Goal: Task Accomplishment & Management: Use online tool/utility

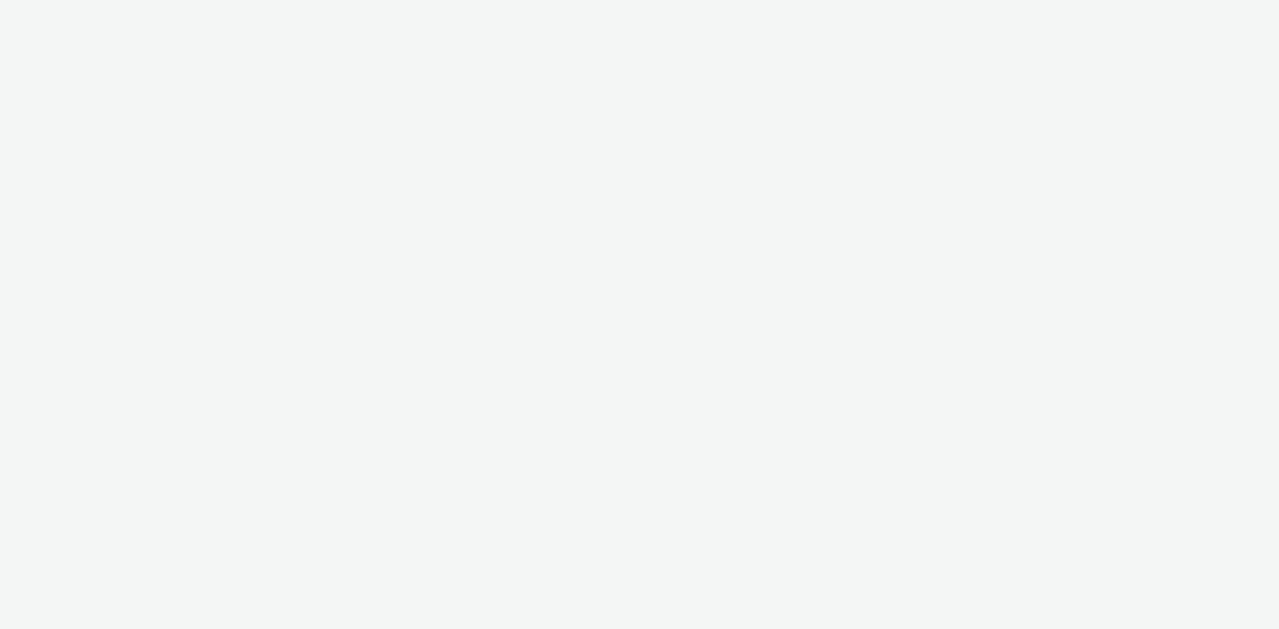
select select "97b78be7-b7c1-427d-93eb-a13be4d88a0a"
select select "d07aba32-d775-4fed-a722-f10c6504dd64"
select select "f97d6638-e0a1-4f7a-bf46-55015878e29e"
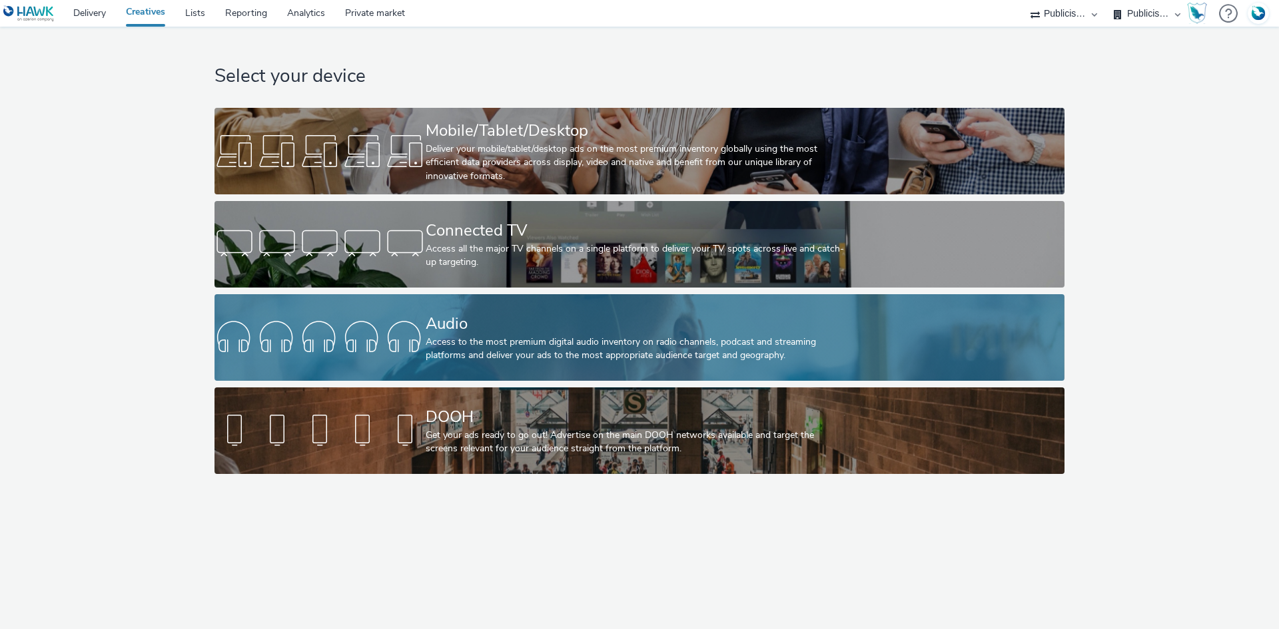
click at [469, 326] on div "Audio" at bounding box center [637, 323] width 422 height 23
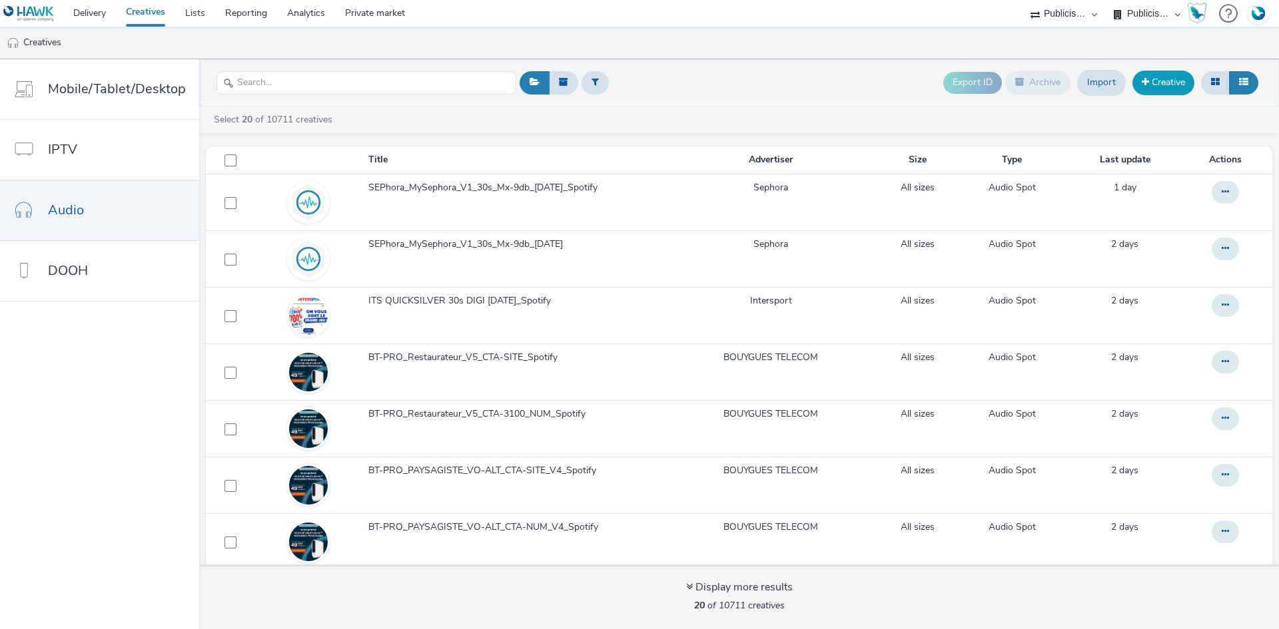
click at [1157, 77] on link "Creative" at bounding box center [1163, 83] width 62 height 24
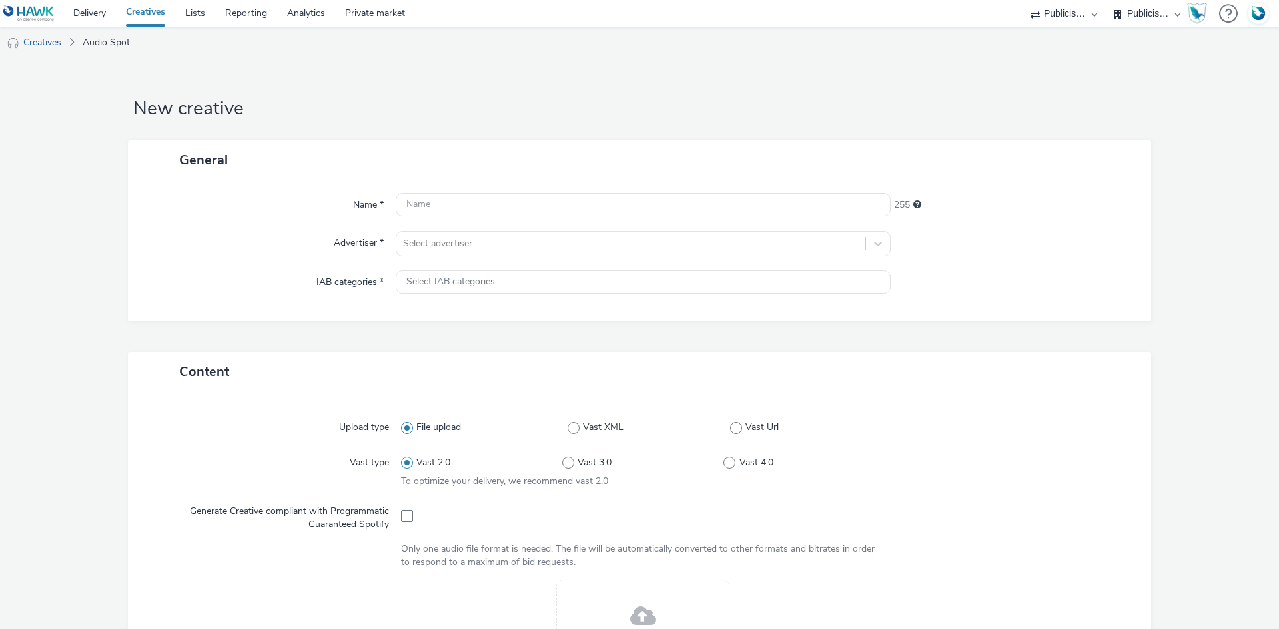
click at [508, 262] on div "Name * 255 Advertiser * Select advertiser... IAB categories * Select IAB catego…" at bounding box center [639, 251] width 1023 height 142
click at [508, 247] on div at bounding box center [631, 244] width 456 height 16
type input "interm"
click at [479, 258] on div "Intermarché" at bounding box center [643, 281] width 495 height 50
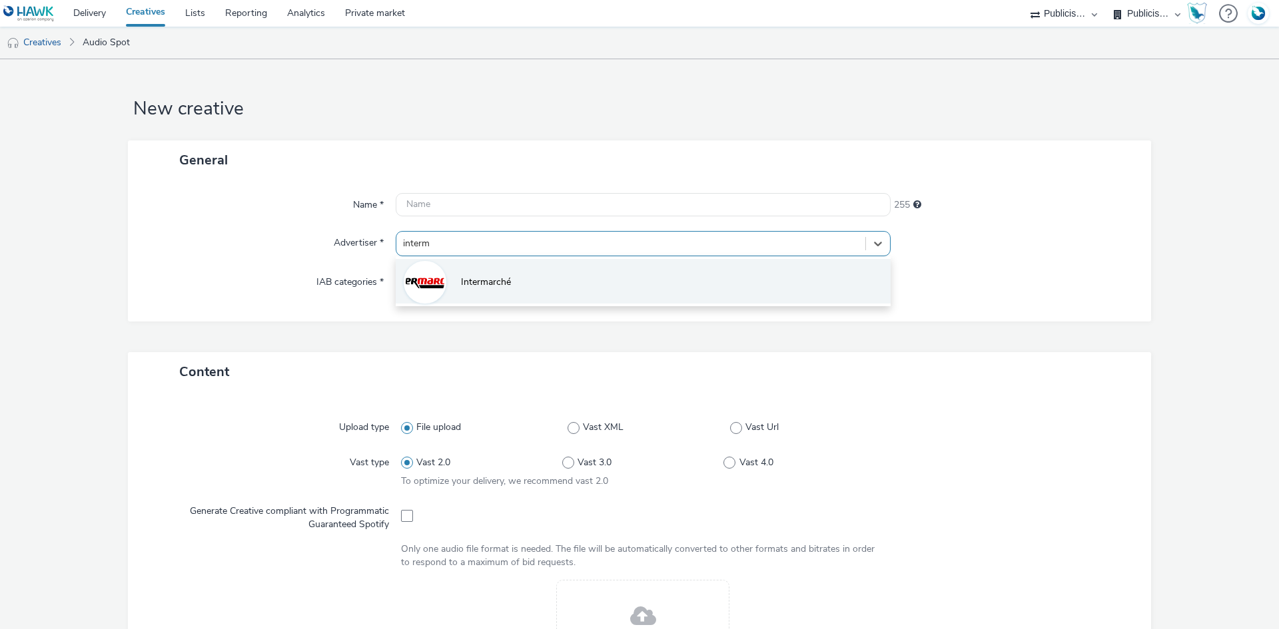
click at [510, 291] on li "Intermarché" at bounding box center [643, 281] width 495 height 45
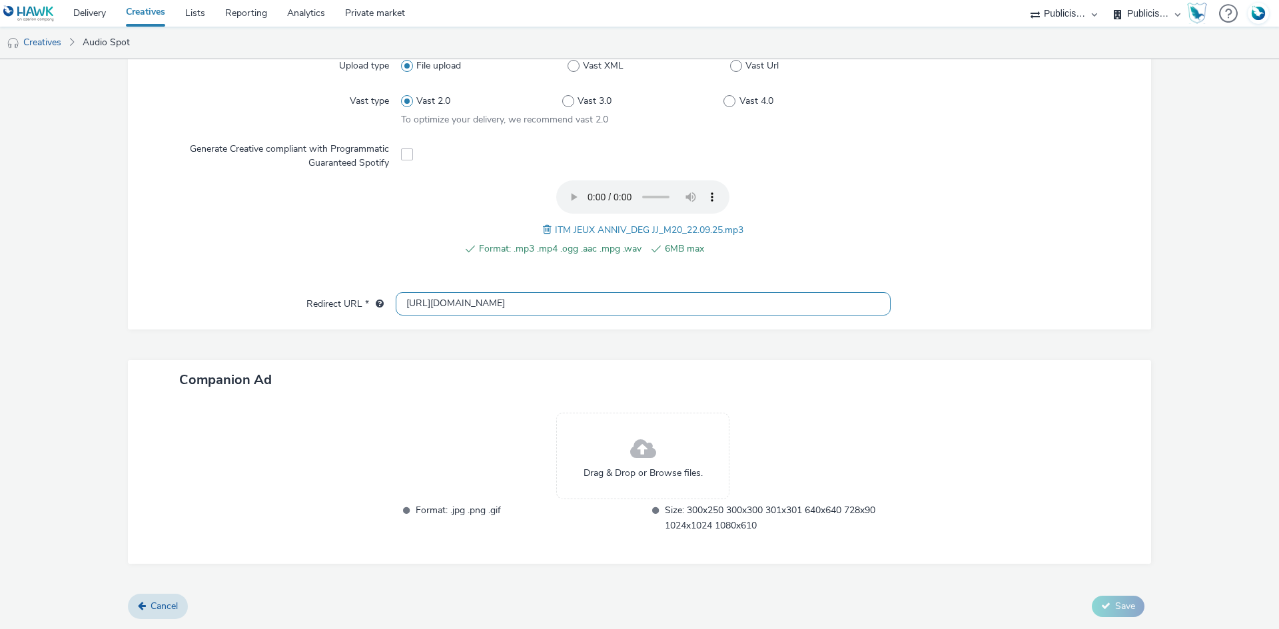
scroll to position [370, 0]
click at [418, 304] on input "http://intermarche.com" at bounding box center [643, 304] width 495 height 23
type input "https://intermarche.com"
click at [606, 226] on span "ITM JEUX ANNIV_DEG JJ_M20_22.09.25.mp3" at bounding box center [649, 230] width 188 height 13
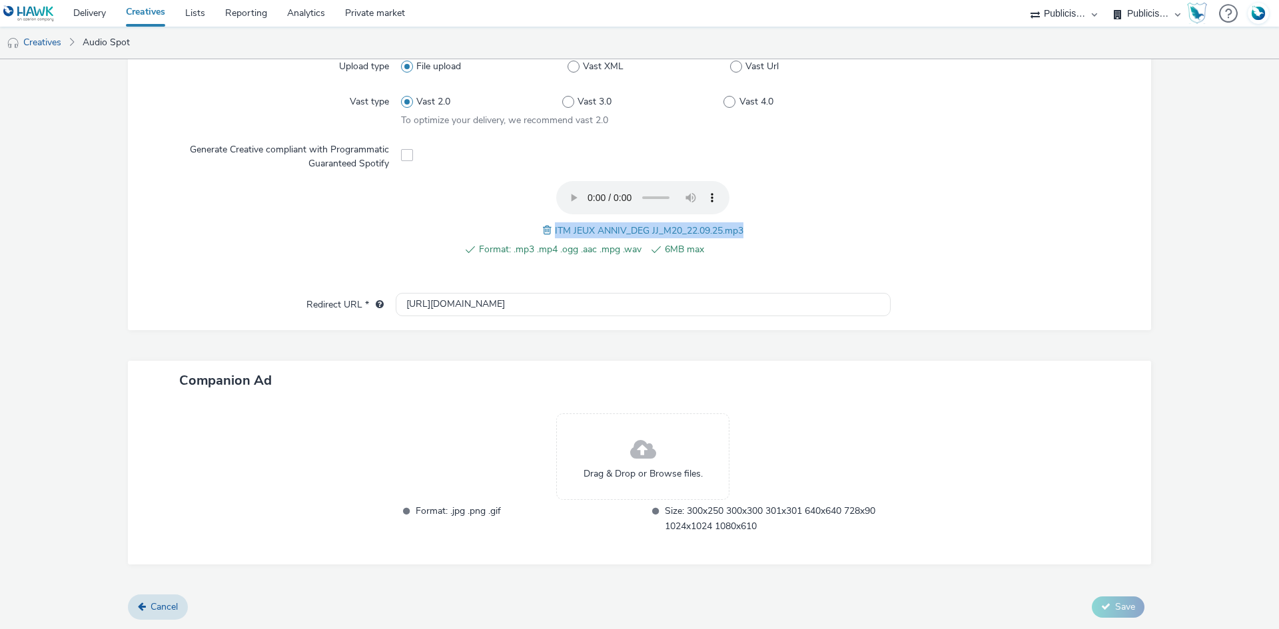
click at [606, 226] on span "ITM JEUX ANNIV_DEG JJ_M20_22.09.25.mp3" at bounding box center [649, 230] width 188 height 13
copy span "ITM JEUX ANNIV_DEG JJ_M20_22.09.25.mp3"
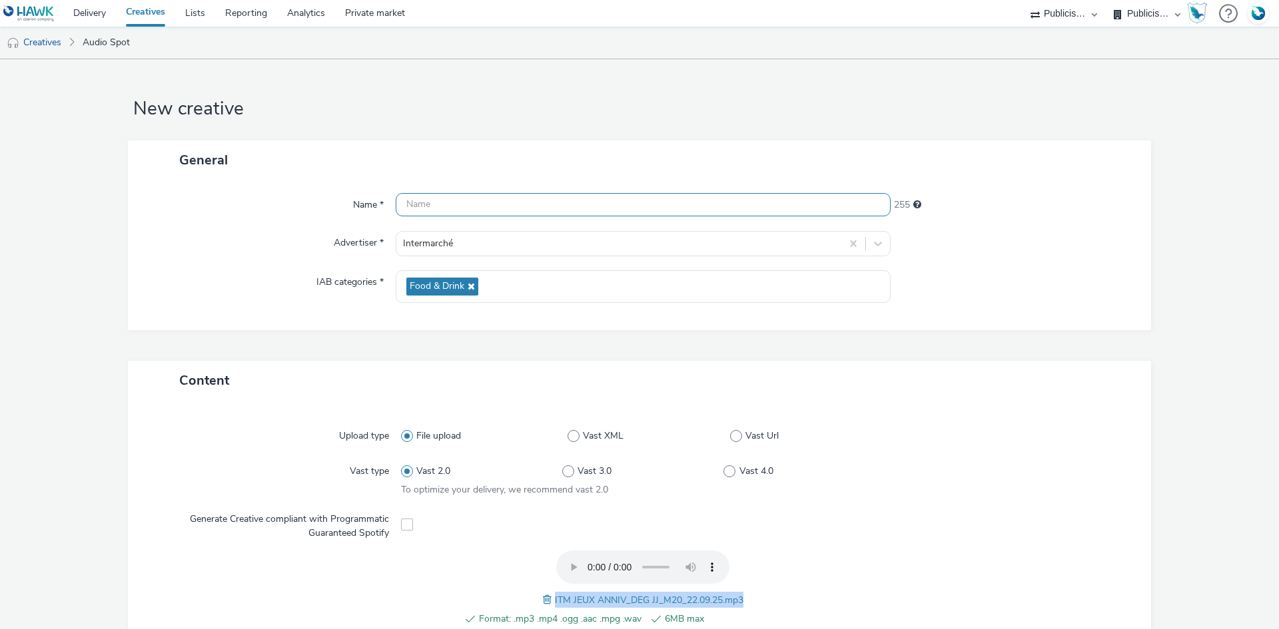
click at [452, 202] on input "text" at bounding box center [643, 204] width 495 height 23
paste input "ITM JEUX ANNIV_DEG JJ_M20_22.09.25.mp3"
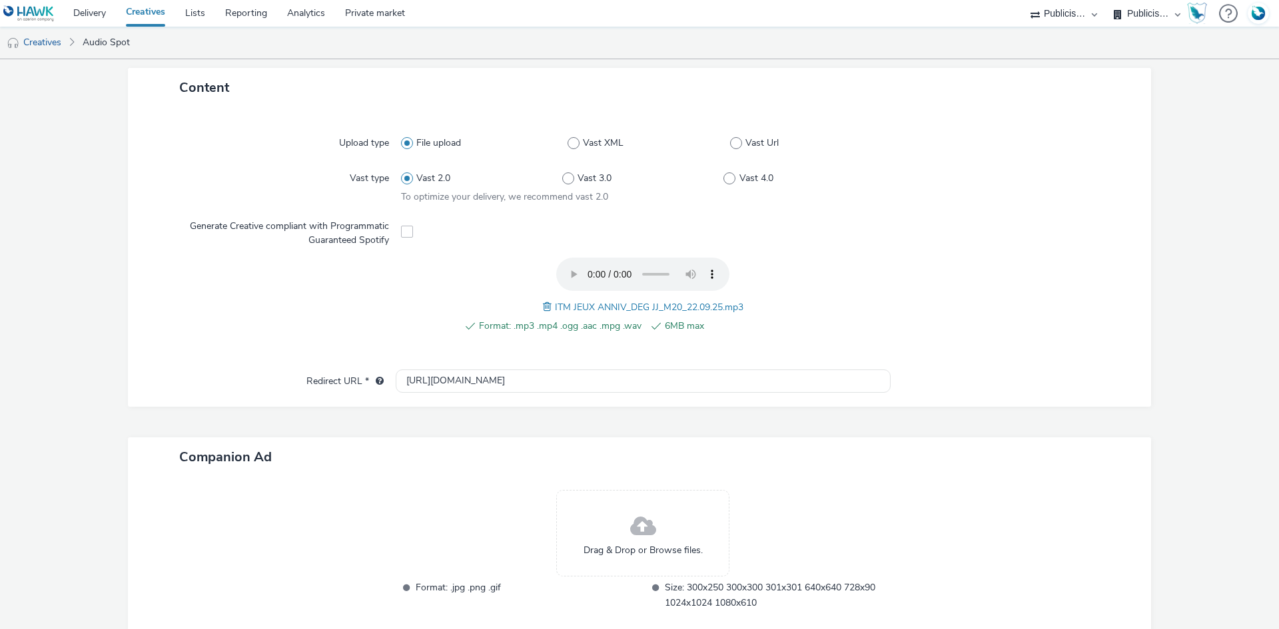
scroll to position [370, 0]
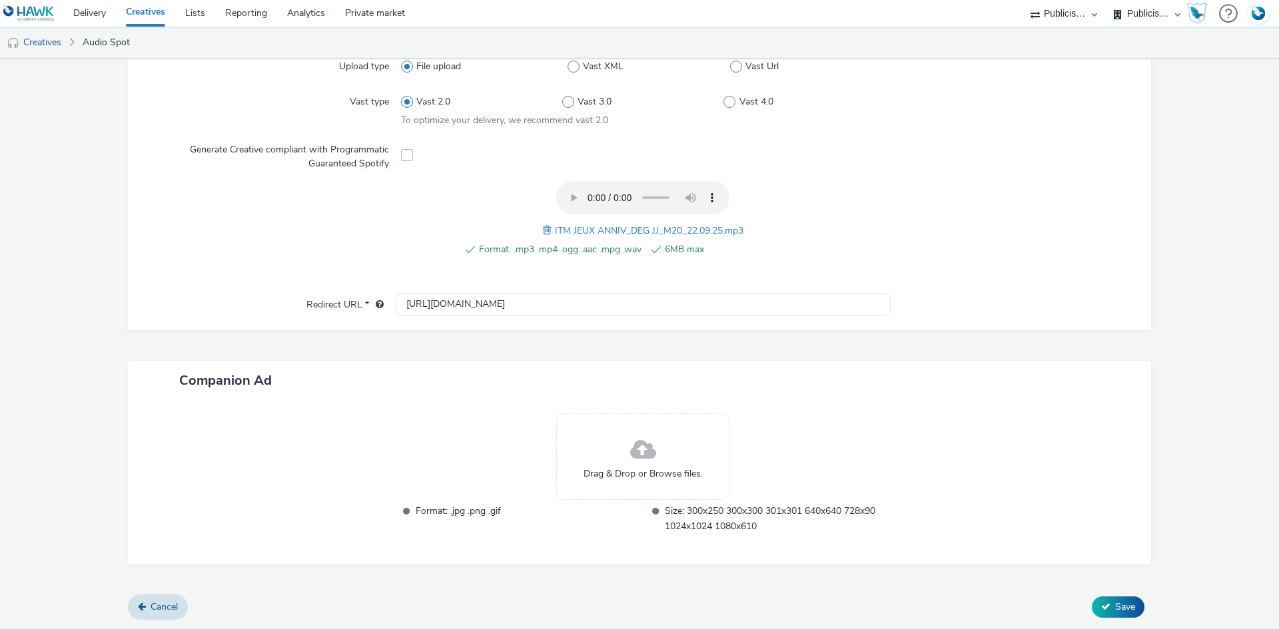
type input "ITM JEUX ANNIV_DEG JJ_M20_22.09.25"
click at [1108, 593] on div "Content Upload type File upload Vast XML Vast Url Vast type Vast 2.0 Vast 3.0 V…" at bounding box center [639, 293] width 1023 height 604
click at [1117, 601] on span "Save" at bounding box center [1125, 607] width 20 height 13
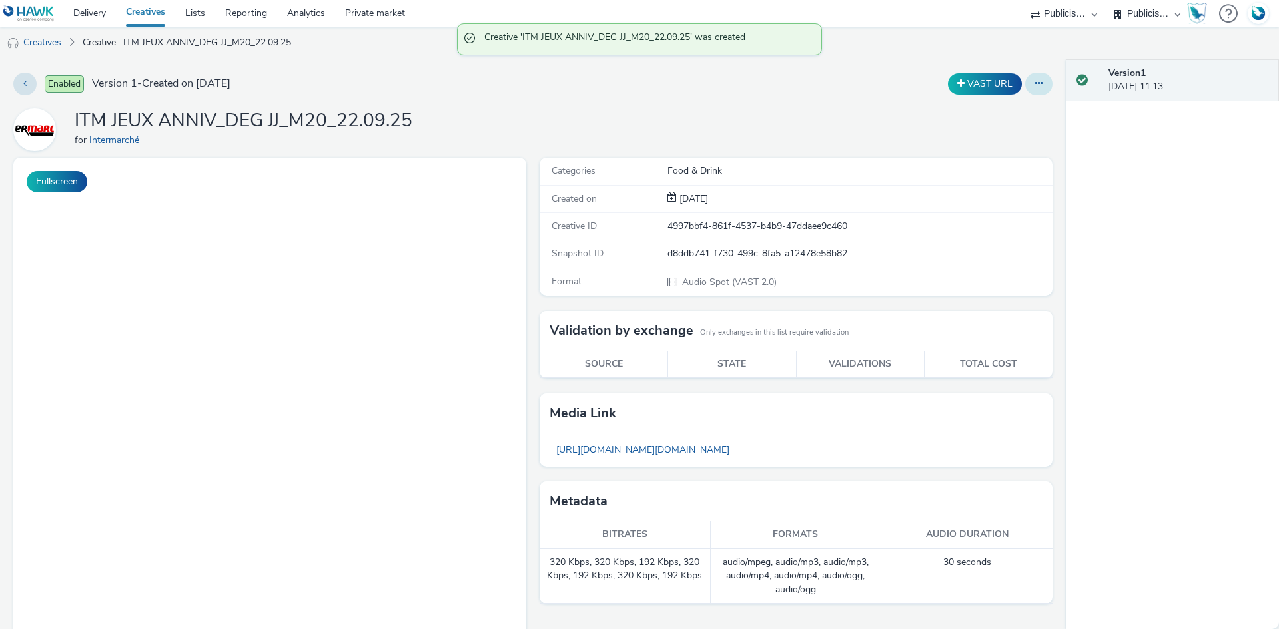
click at [1035, 83] on button at bounding box center [1038, 84] width 27 height 23
click at [1003, 137] on link "Duplicate" at bounding box center [1002, 137] width 100 height 27
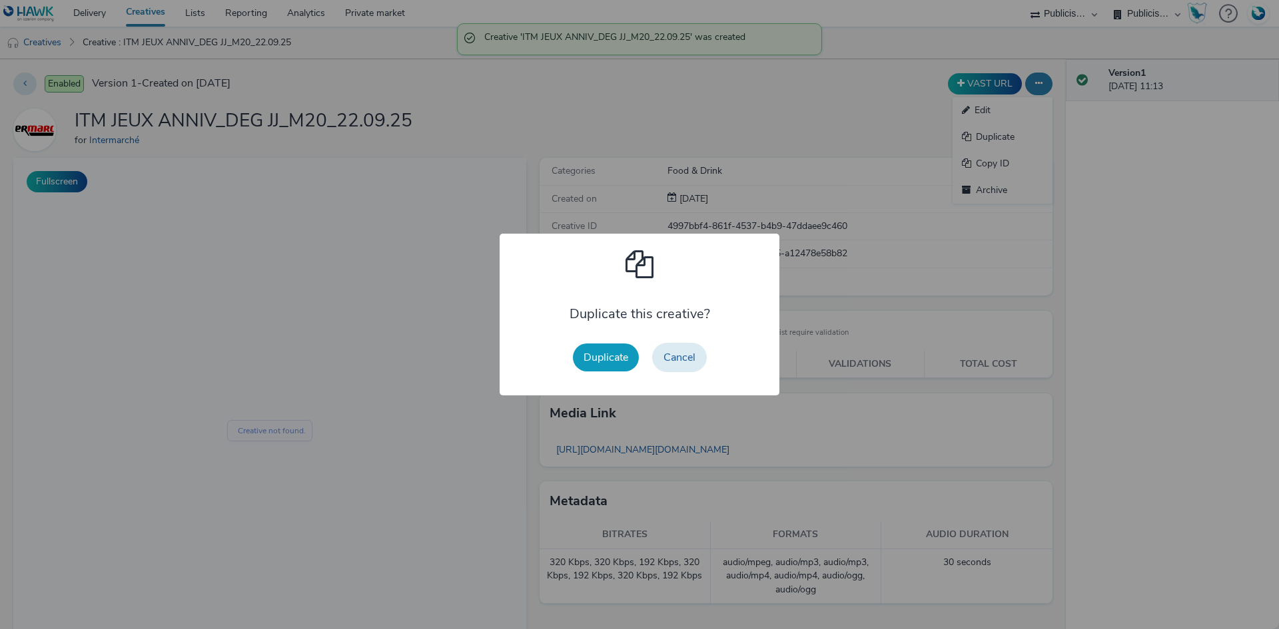
click at [601, 360] on button "Duplicate" at bounding box center [606, 358] width 66 height 28
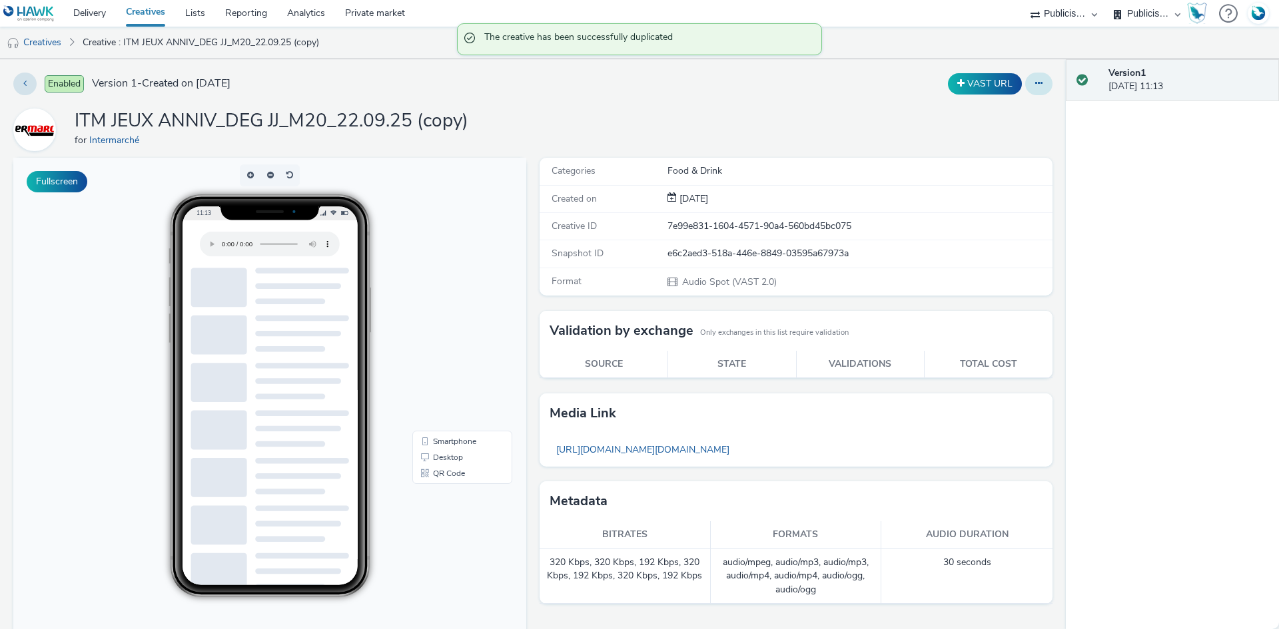
click at [1034, 80] on button at bounding box center [1038, 84] width 27 height 23
click at [1000, 109] on link "Edit" at bounding box center [1002, 110] width 100 height 27
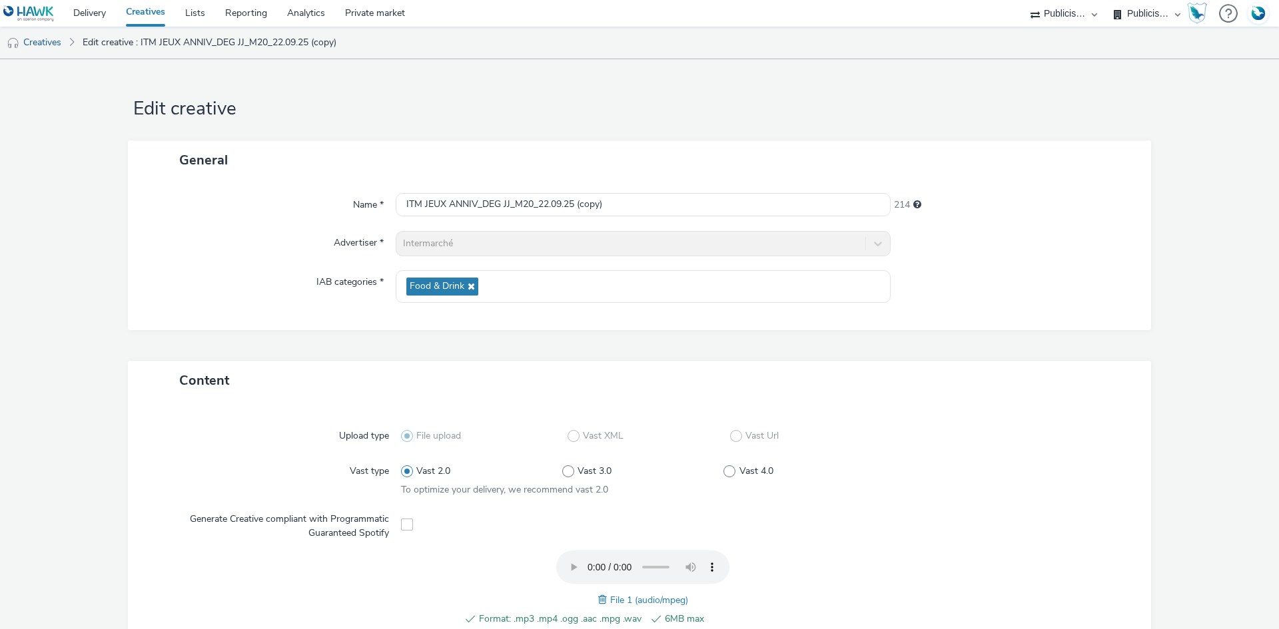
click at [598, 593] on span at bounding box center [604, 600] width 12 height 15
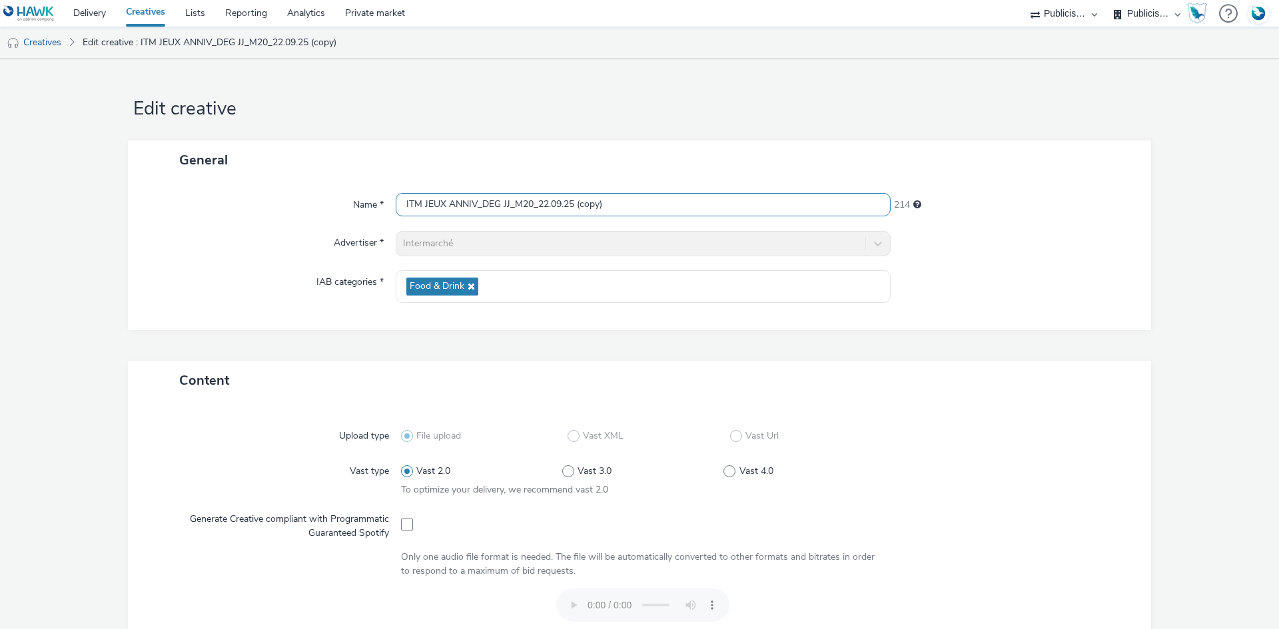
click at [489, 204] on input "ITM JEUX ANNIV_DEG JJ_M20_22.09.25 (copy)" at bounding box center [643, 204] width 495 height 23
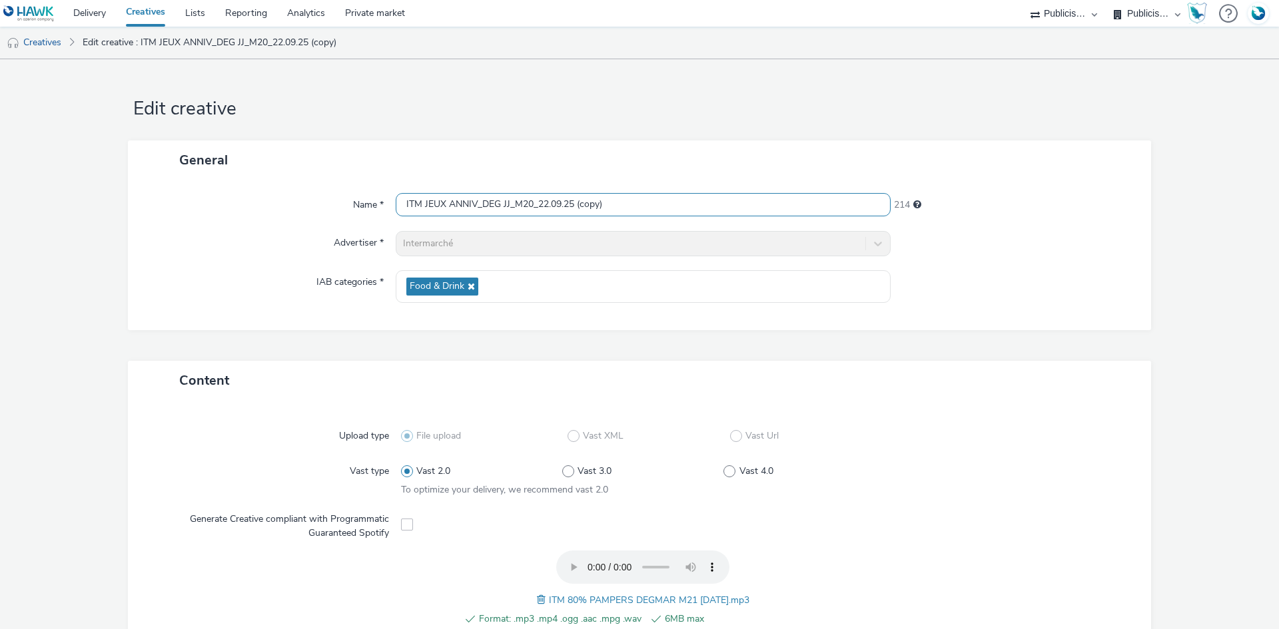
paste input "80% PAMPERS DEGMAR M21 12.09.25"
type input "ITM 80% PAMPERS DEGMAR M21 12.09.25"
drag, startPoint x: 990, startPoint y: 287, endPoint x: 1107, endPoint y: 325, distance: 123.2
click at [994, 287] on div at bounding box center [1015, 286] width 248 height 33
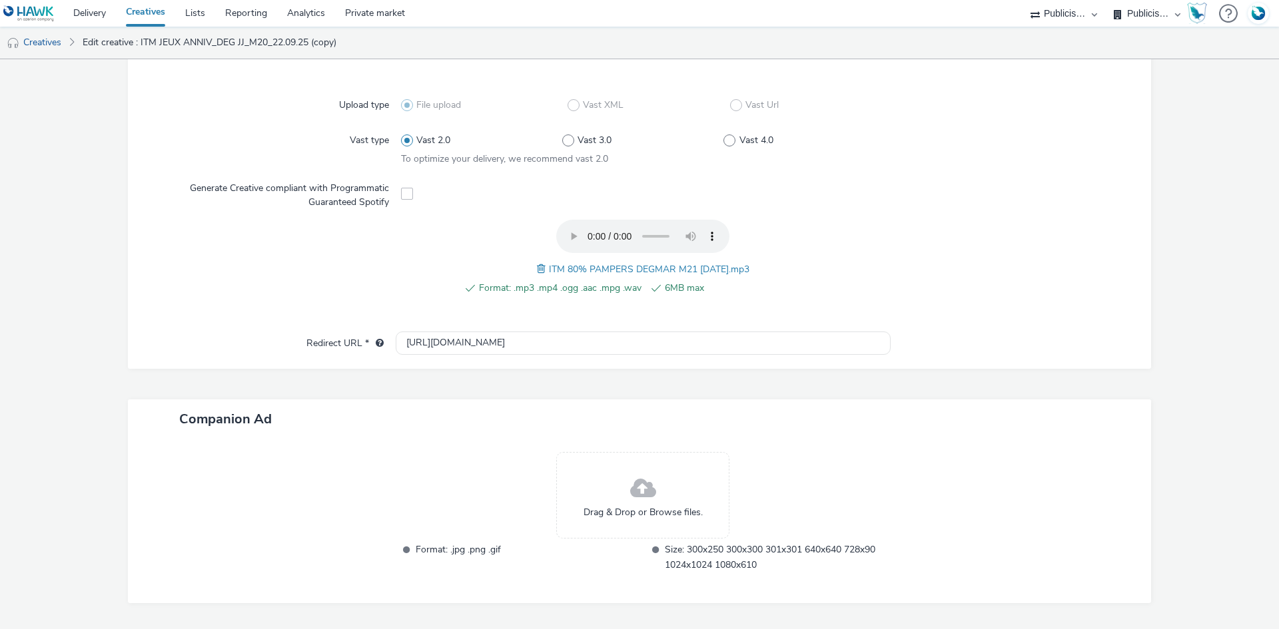
scroll to position [370, 0]
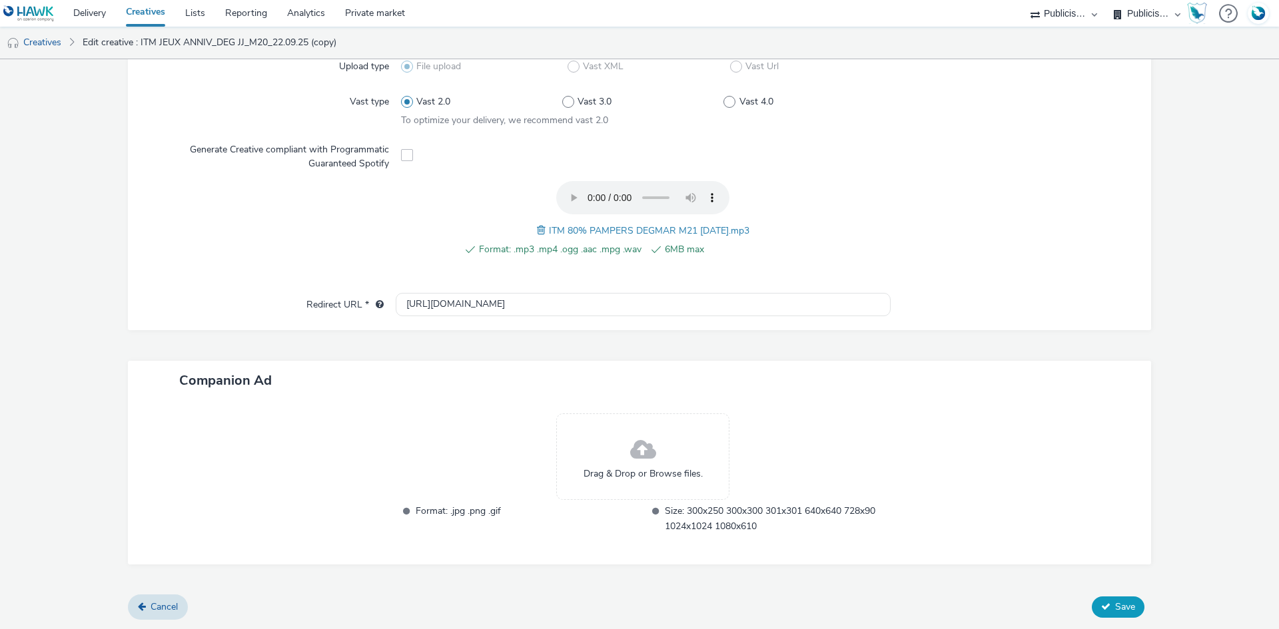
click at [1134, 602] on button "Save" at bounding box center [1118, 607] width 53 height 21
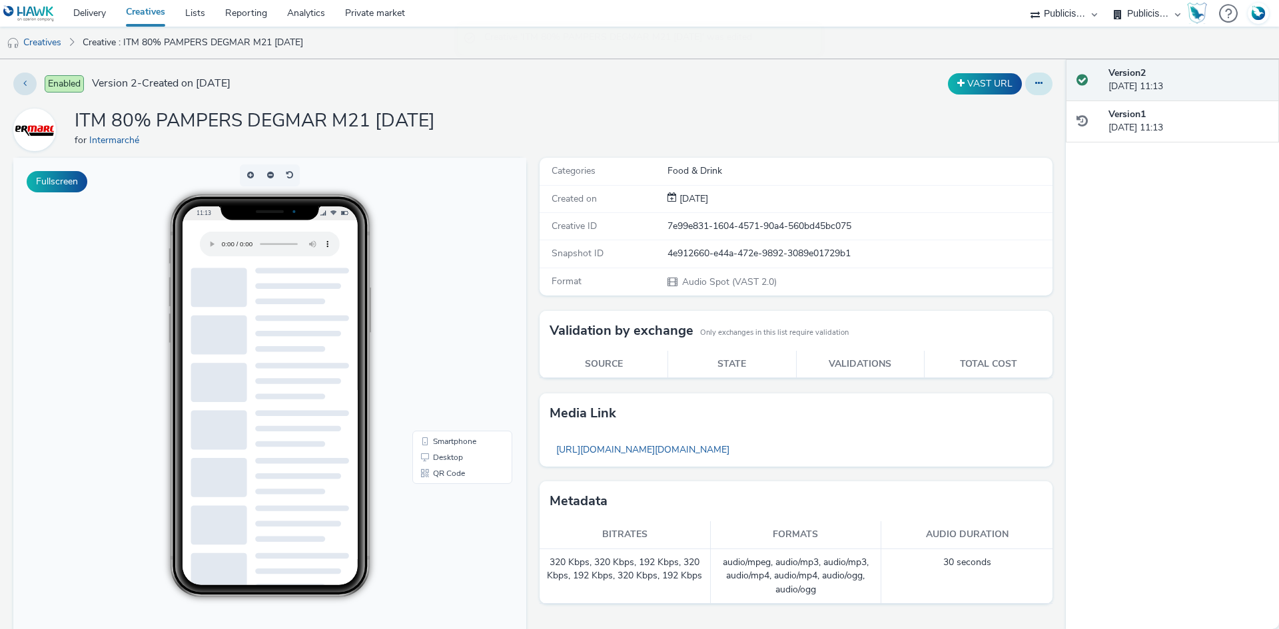
click at [1035, 85] on icon at bounding box center [1038, 83] width 7 height 9
click at [987, 137] on link "Duplicate" at bounding box center [1002, 137] width 100 height 27
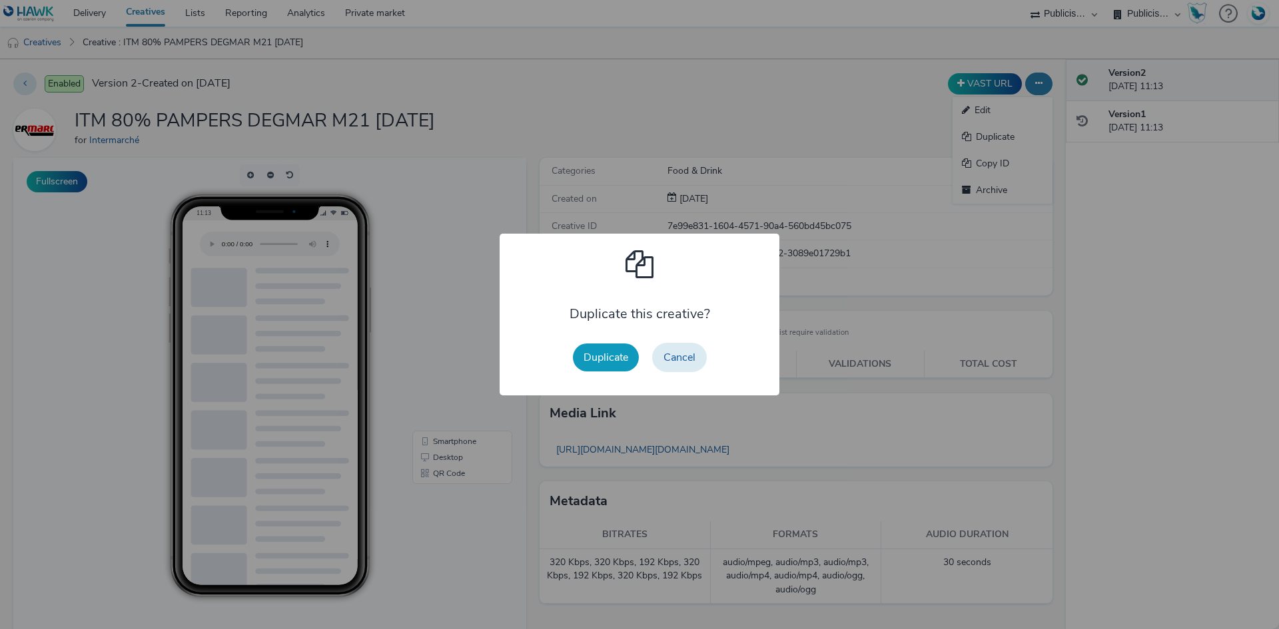
click at [607, 362] on button "Duplicate" at bounding box center [606, 358] width 66 height 28
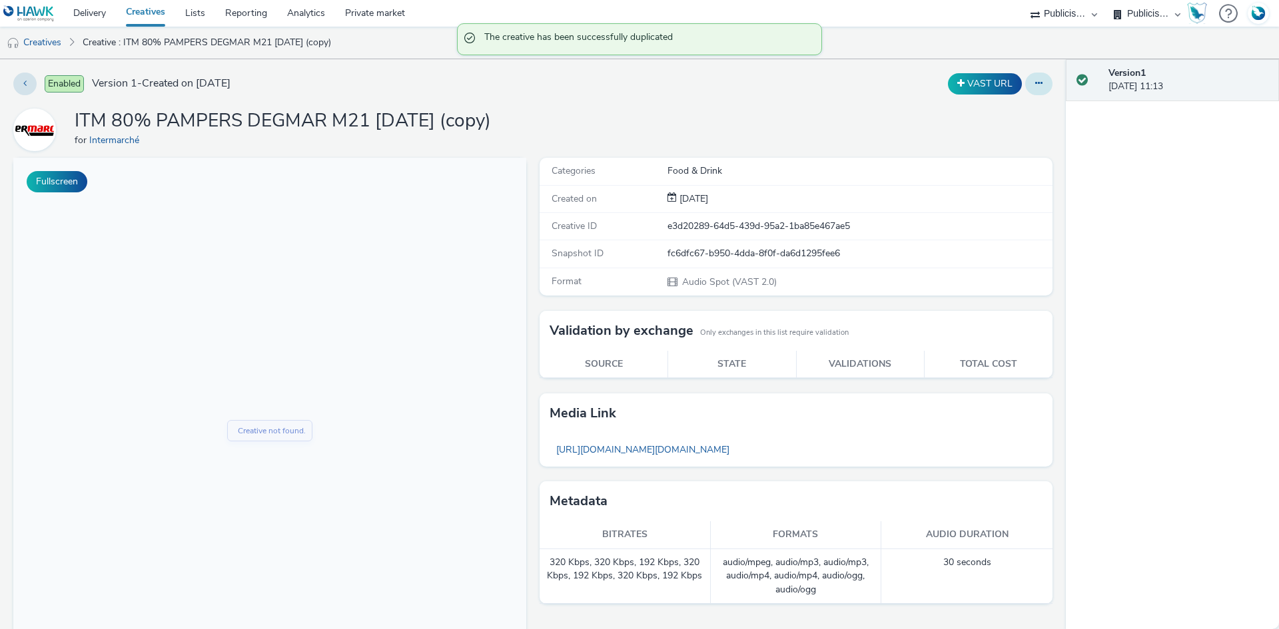
click at [1035, 83] on icon at bounding box center [1038, 83] width 7 height 9
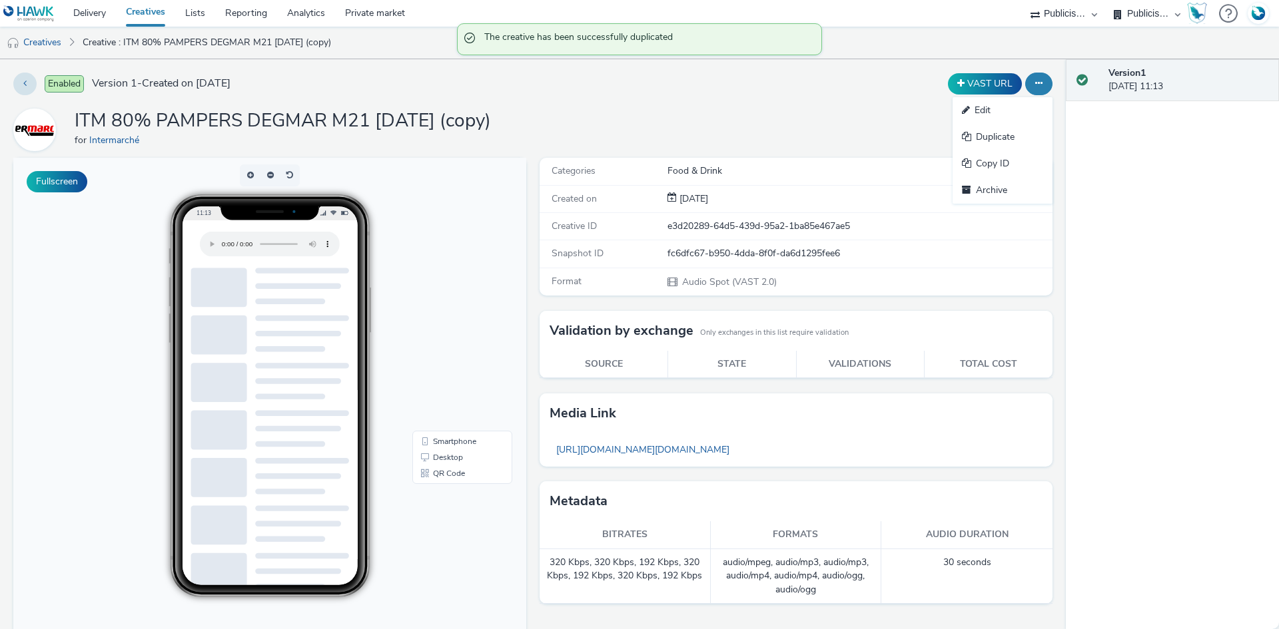
click at [1016, 106] on link "Edit" at bounding box center [1002, 110] width 100 height 27
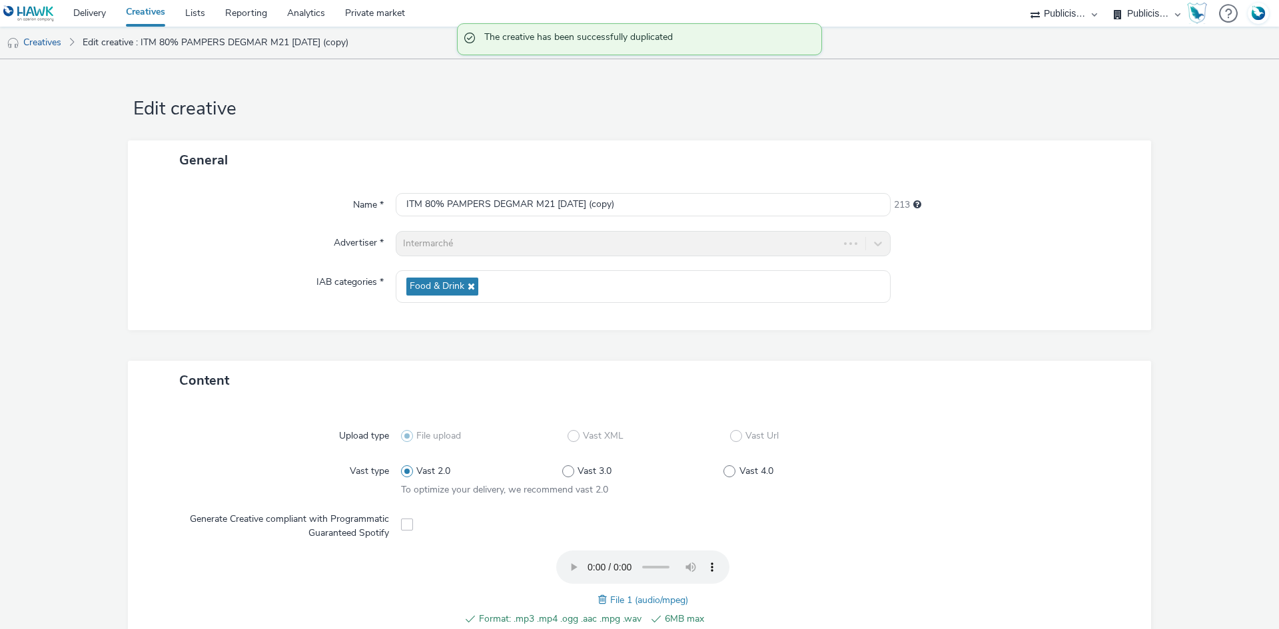
click at [598, 599] on span at bounding box center [604, 600] width 12 height 15
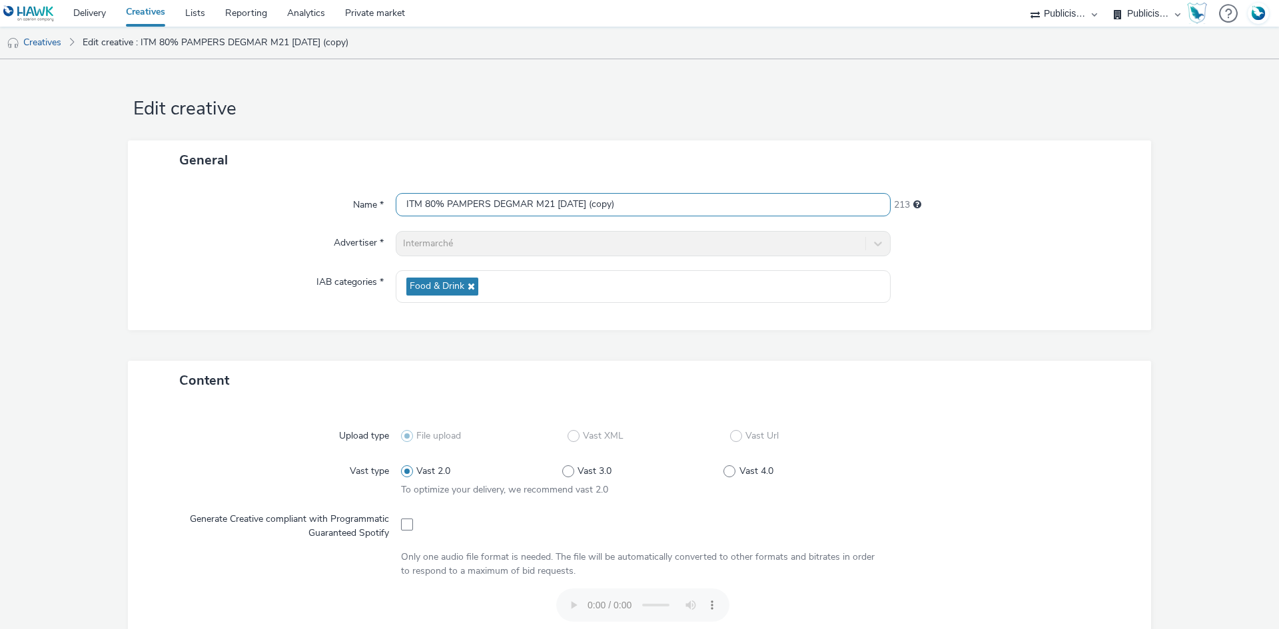
click at [514, 206] on input "ITM 80% PAMPERS DEGMAR M21 12.09.25 (copy)" at bounding box center [643, 204] width 495 height 23
paste input "JJ M21 12.09.25"
type input "ITM 80% PAMPERS DEGJJ M21 12.09.25"
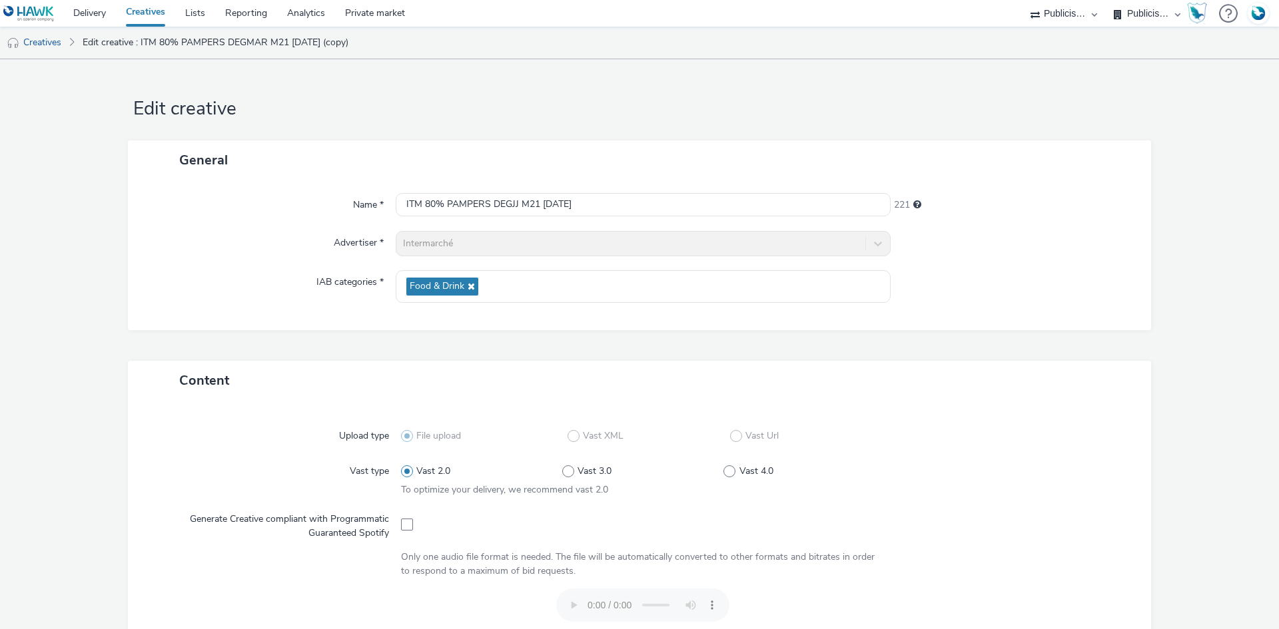
click at [1140, 284] on div "Name * ITM 80% PAMPERS DEGJJ M21 12.09.25 221 Advertiser * Intermarché IAB cate…" at bounding box center [639, 255] width 1023 height 151
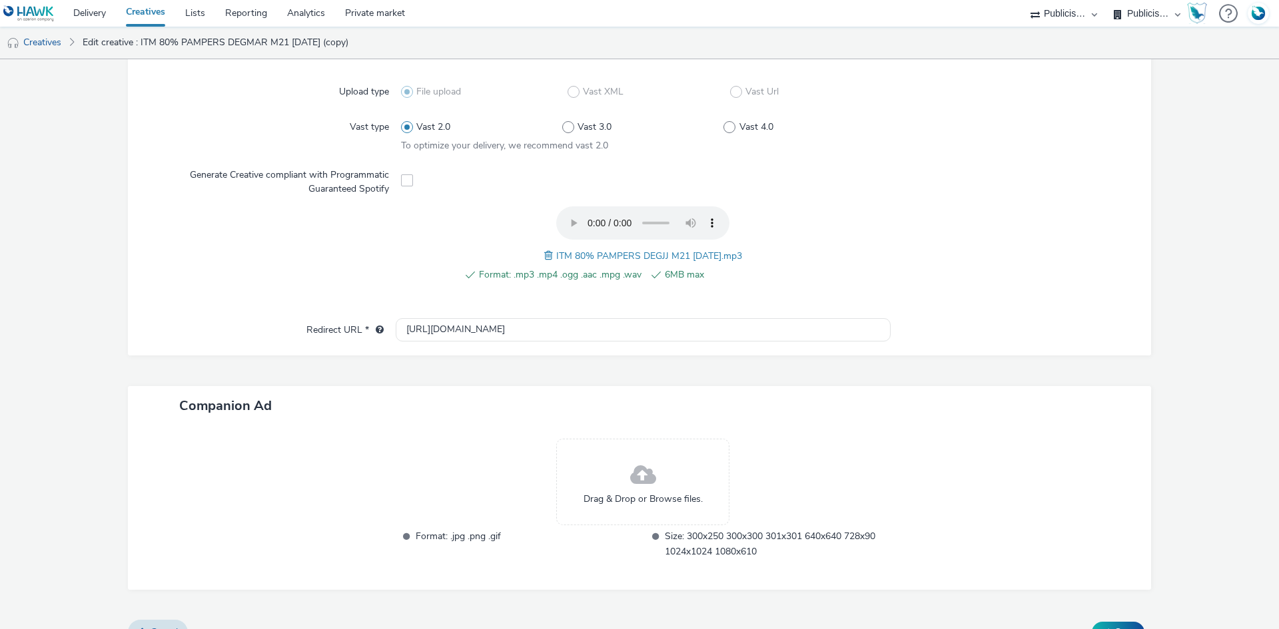
scroll to position [370, 0]
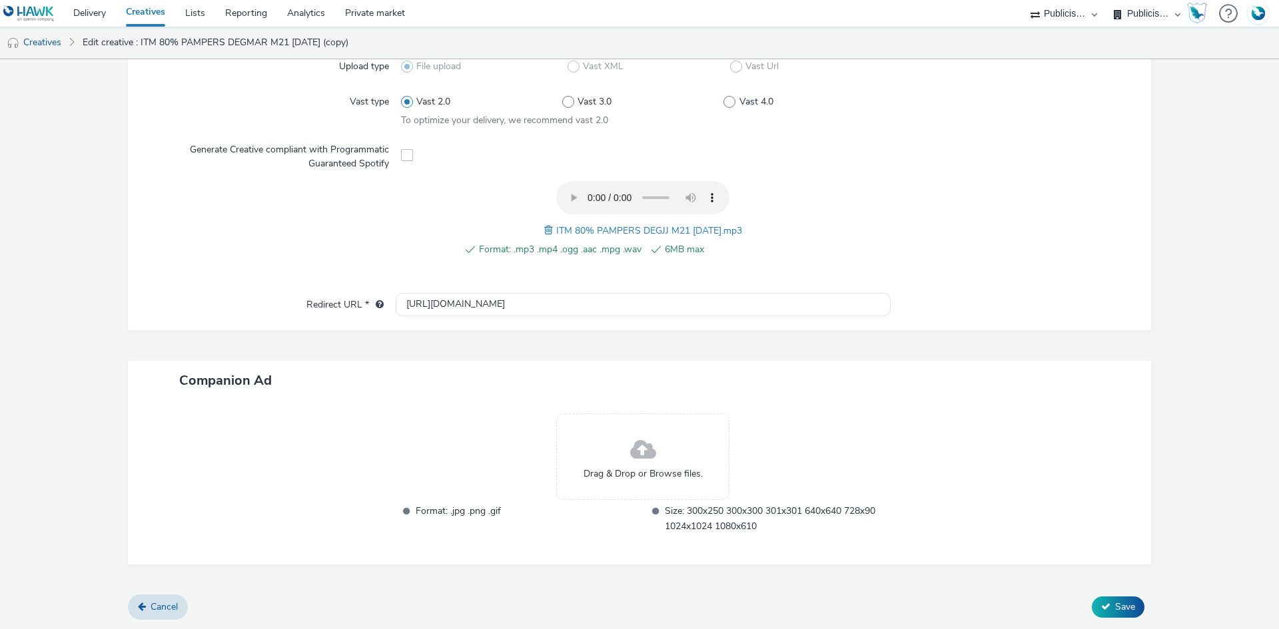
click at [1114, 595] on div "Cancel Save" at bounding box center [639, 607] width 1023 height 24
click at [1122, 601] on span "Save" at bounding box center [1125, 607] width 20 height 13
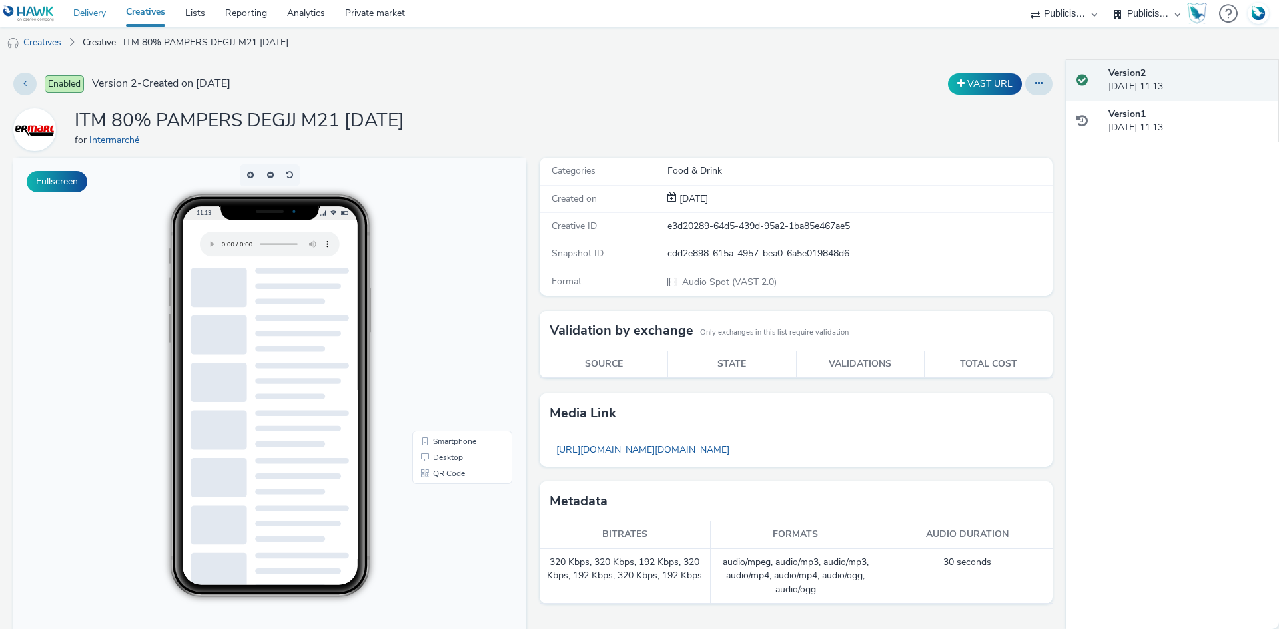
click at [95, 11] on link "Delivery" at bounding box center [89, 13] width 53 height 27
